Goal: Information Seeking & Learning: Learn about a topic

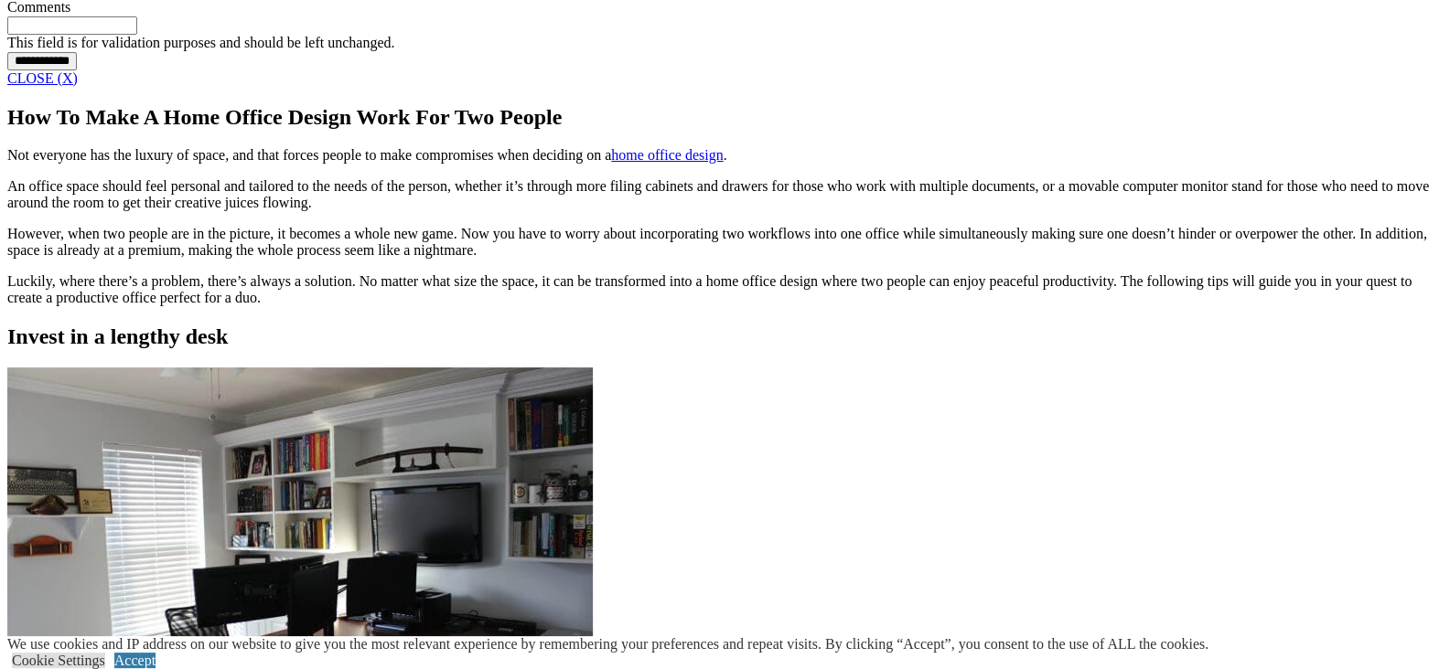
scroll to position [1815, 0]
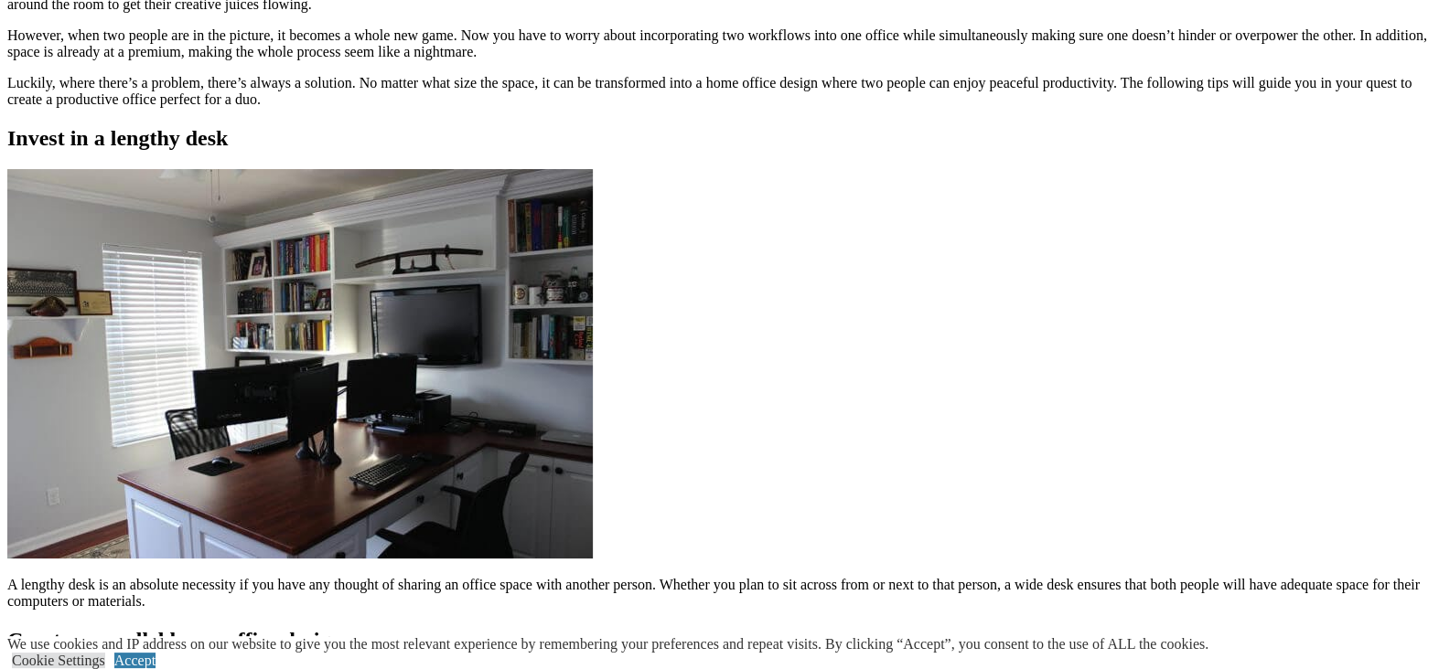
click at [559, 460] on div "How To Make A Home Office Design Work For Two People Not everyone has the luxur…" at bounding box center [719, 655] width 1424 height 1497
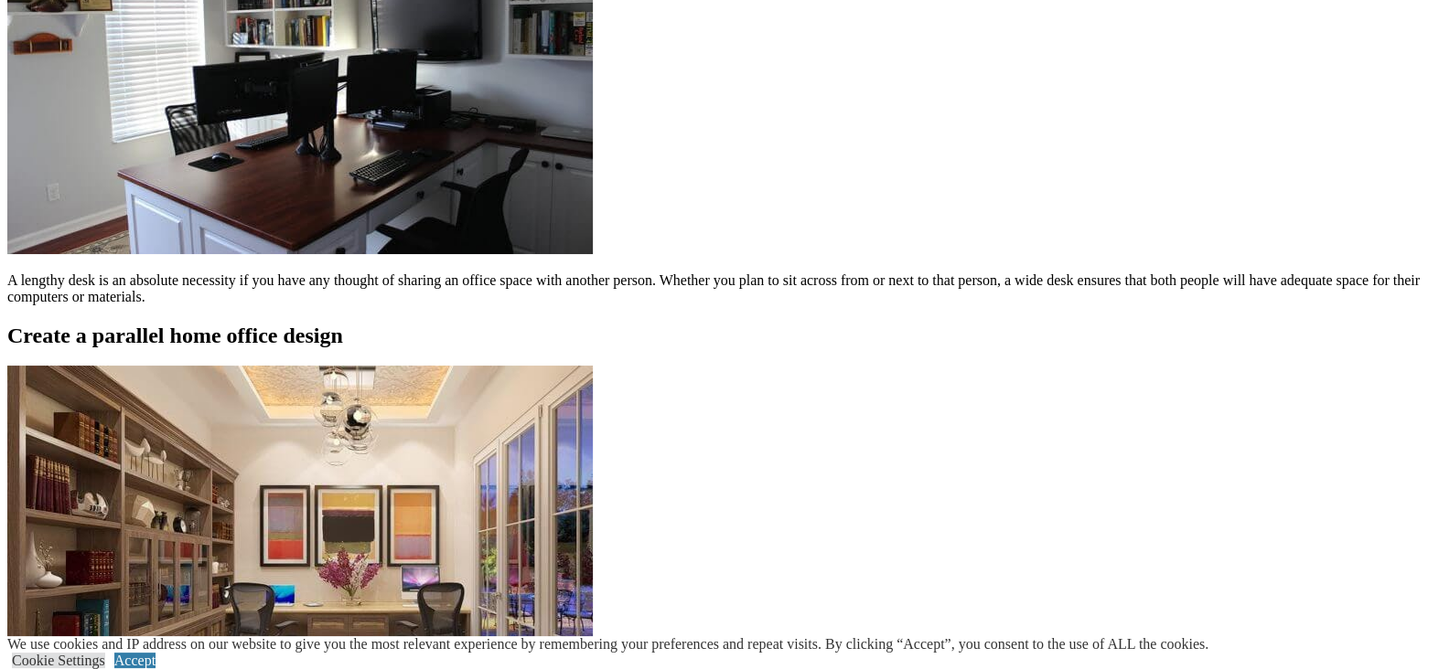
scroll to position [1279, 0]
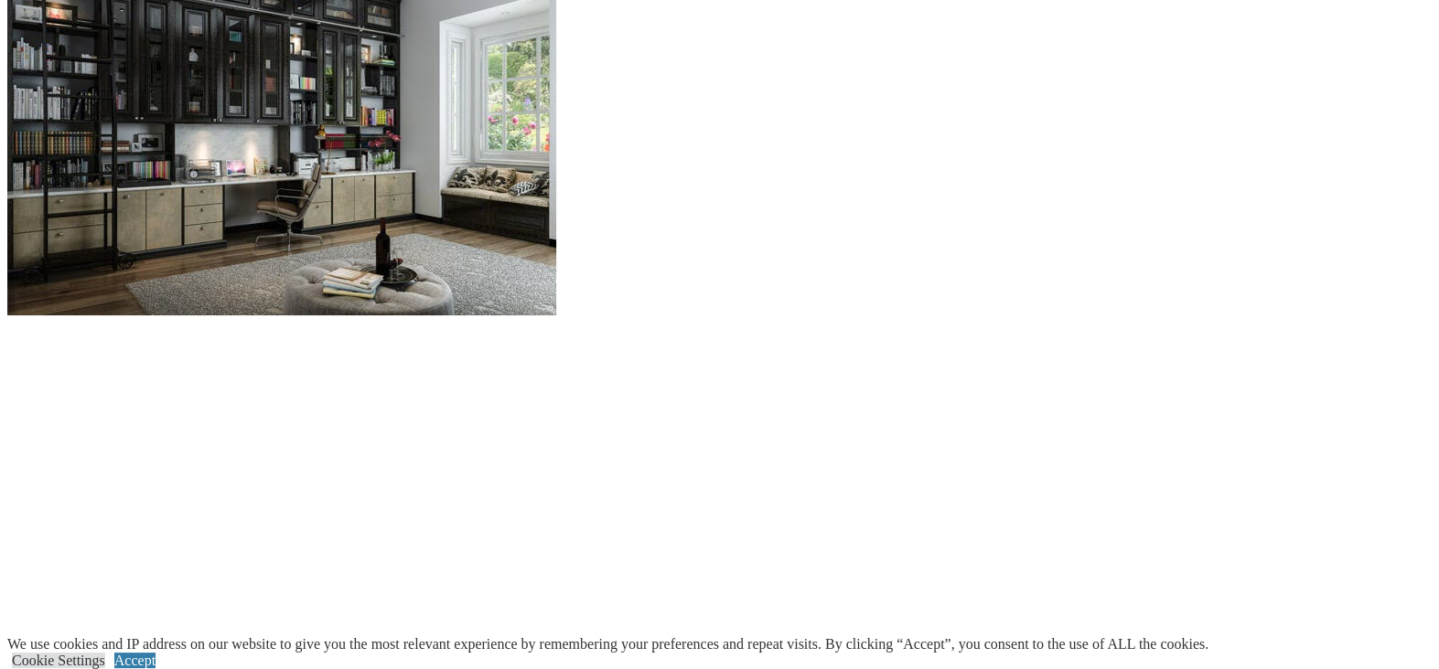
scroll to position [1920, 0]
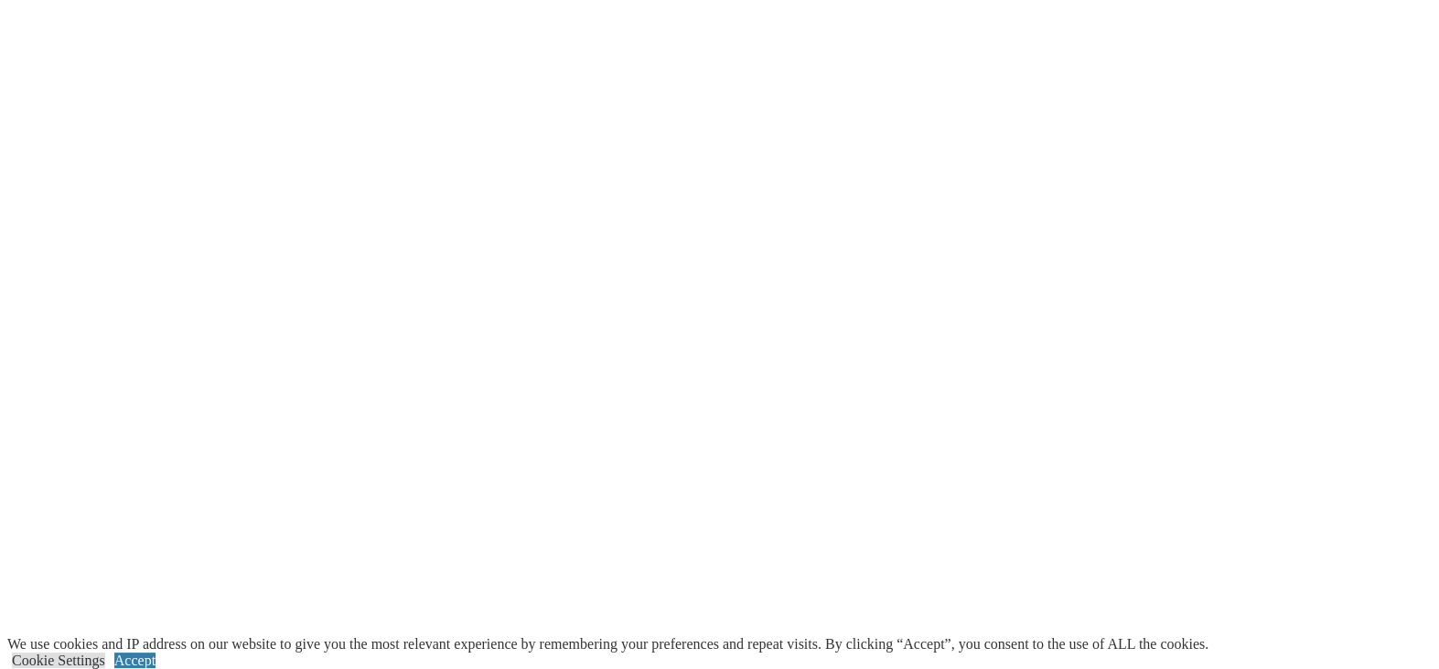
scroll to position [2378, 0]
